Goal: Task Accomplishment & Management: Use online tool/utility

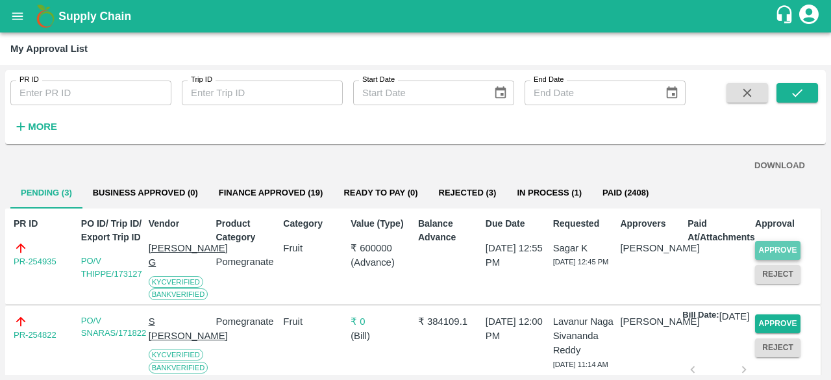
click at [758, 247] on button "Approve" at bounding box center [777, 250] width 45 height 19
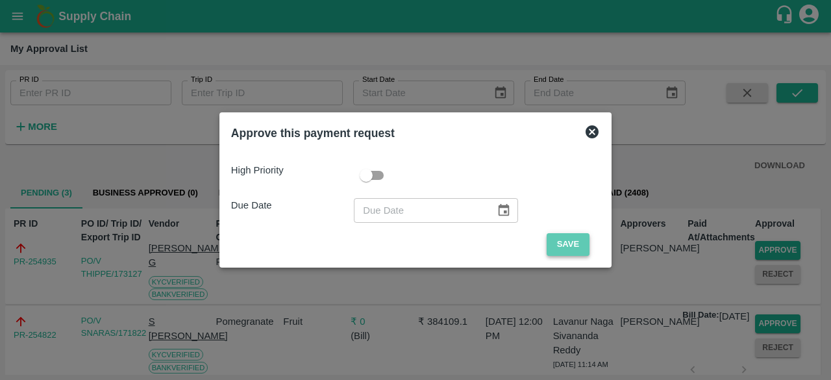
click at [571, 248] on button "Save" at bounding box center [567, 244] width 43 height 23
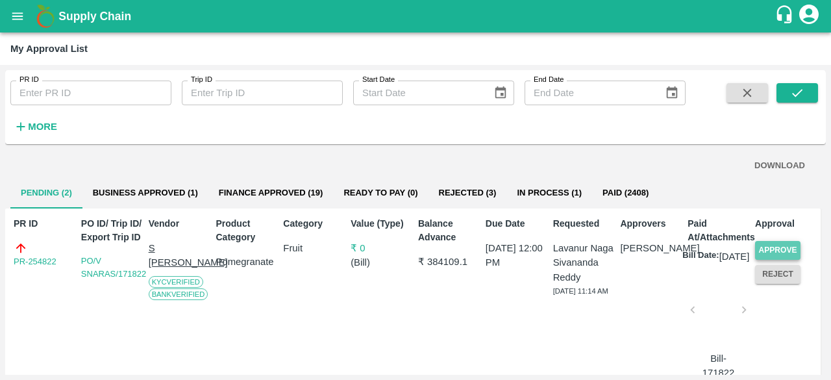
click at [781, 258] on button "Approve" at bounding box center [777, 250] width 45 height 19
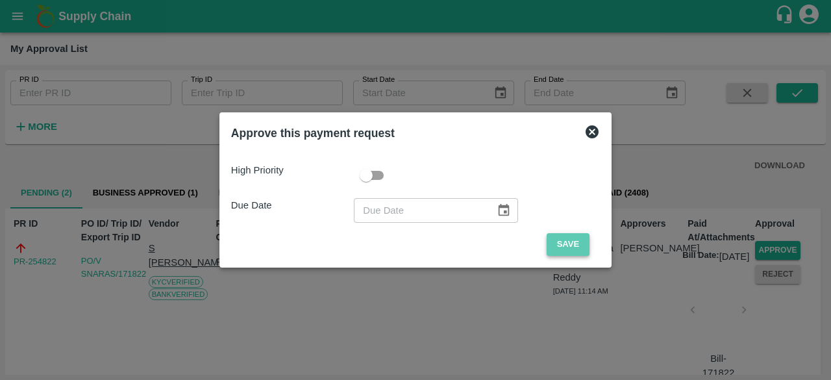
click at [563, 235] on button "Save" at bounding box center [567, 244] width 43 height 23
